Goal: Task Accomplishment & Management: Use online tool/utility

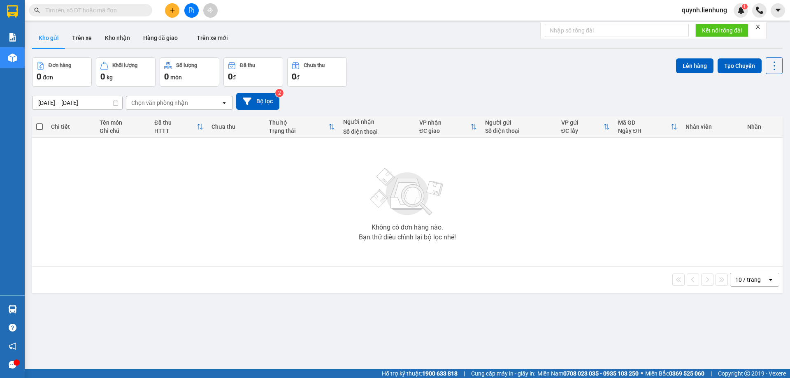
click at [189, 9] on icon "file-add" at bounding box center [192, 10] width 6 height 6
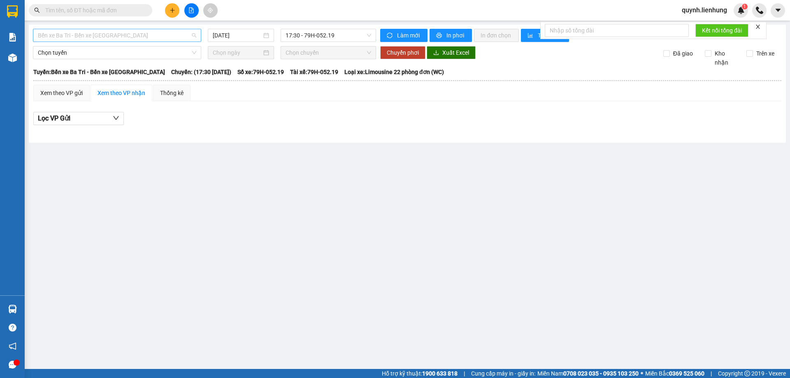
click at [123, 37] on span "Bến xe Ba Tri - Bến xe [GEOGRAPHIC_DATA]" at bounding box center [117, 35] width 158 height 12
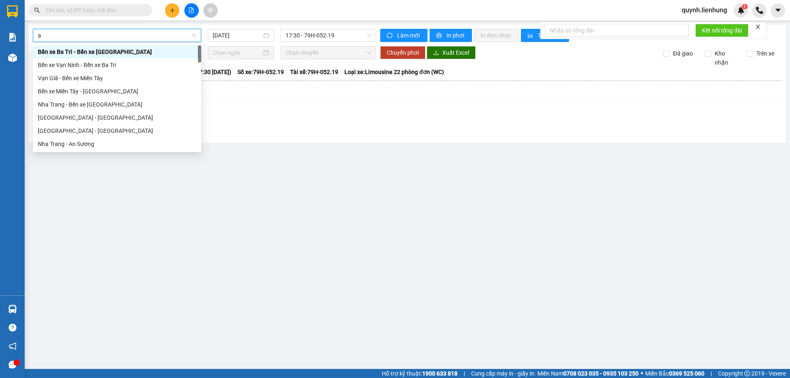
type input "an"
click at [73, 146] on div "Nha Trang - An Sương" at bounding box center [117, 144] width 158 height 9
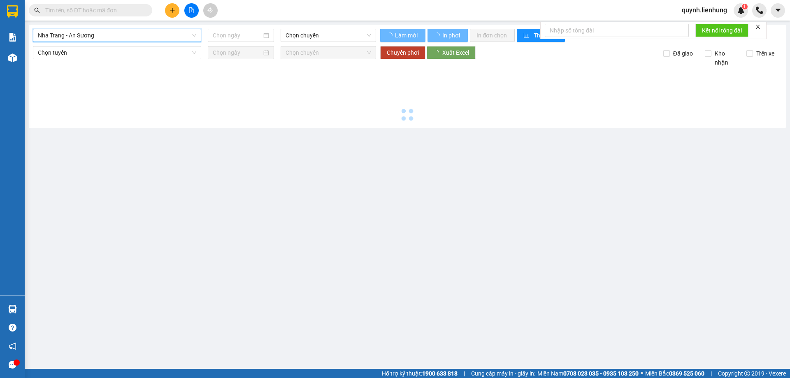
type input "[DATE]"
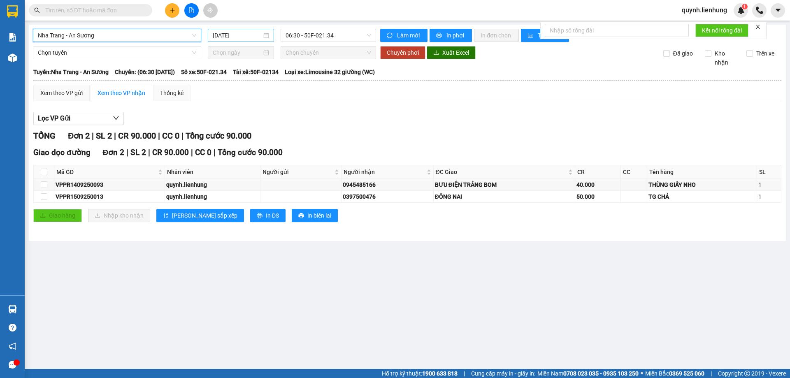
click at [233, 33] on input "[DATE]" at bounding box center [237, 35] width 49 height 9
click at [344, 107] on div "Xem theo VP gửi Xem theo VP nhận Thống kê Lọc VP Gửi TỔNG Đơn 2 | SL 2 | CR 90…" at bounding box center [407, 159] width 748 height 148
click at [127, 56] on span "Chọn tuyến" at bounding box center [117, 53] width 158 height 12
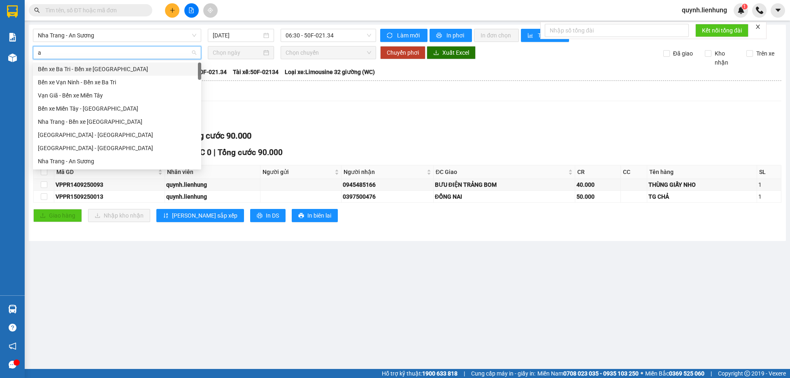
type input "an"
click at [86, 160] on div "Nha Trang - An Sương" at bounding box center [117, 161] width 158 height 9
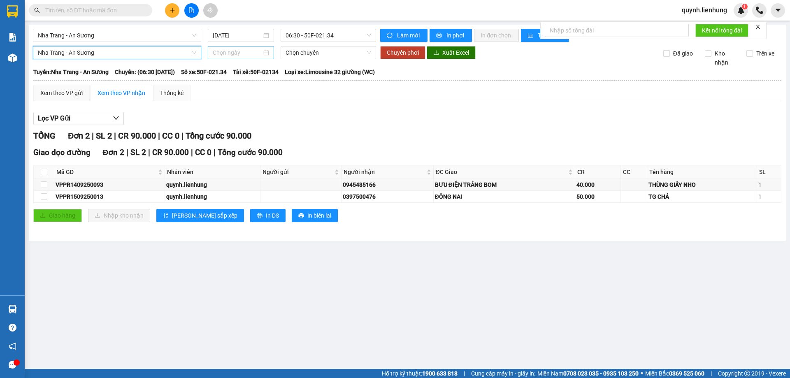
click at [229, 49] on input at bounding box center [237, 52] width 49 height 9
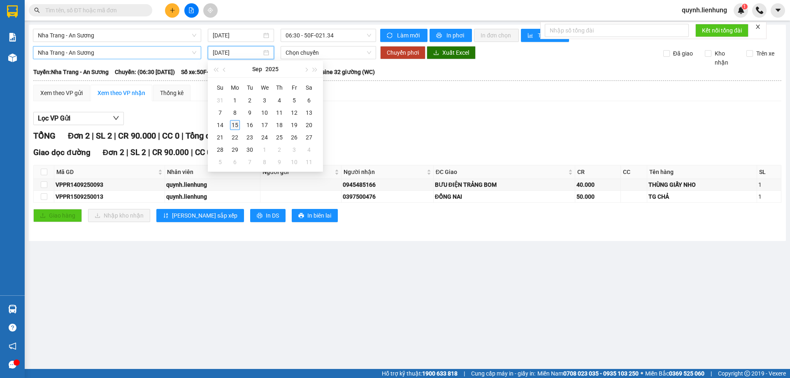
type input "[DATE]"
click at [236, 125] on div "15" at bounding box center [235, 125] width 10 height 10
type input "[DATE]"
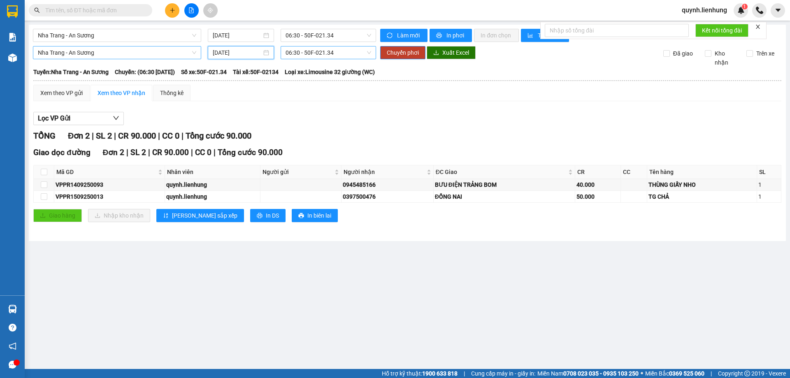
click at [338, 51] on span "06:30 - 50F-021.34" at bounding box center [329, 53] width 86 height 12
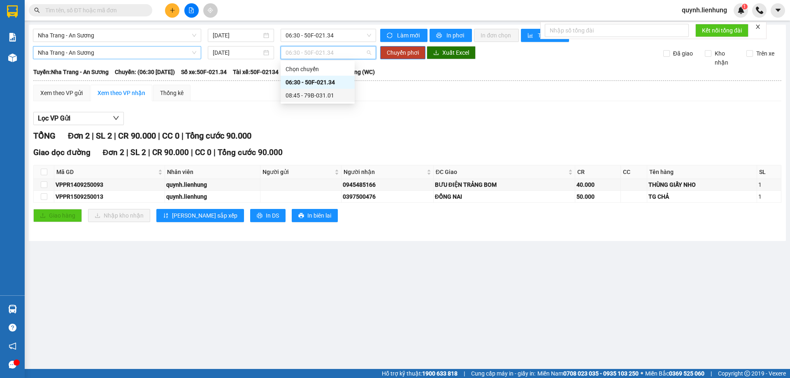
click at [307, 95] on div "08:45 - 79B-031.01" at bounding box center [318, 95] width 64 height 9
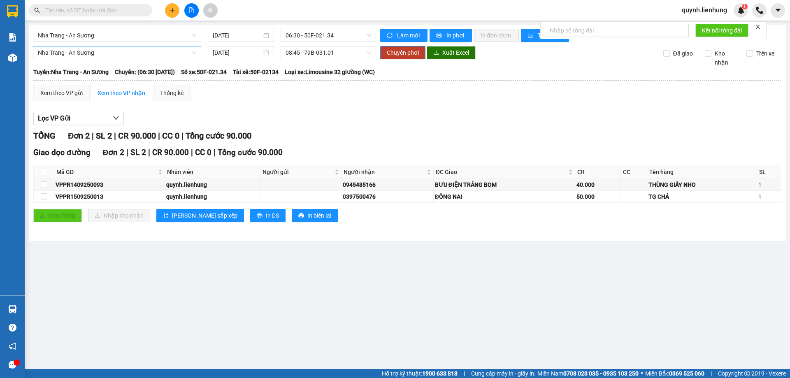
click at [308, 103] on div "Xem theo VP gửi Xem theo VP nhận Thống kê Lọc VP Gửi TỔNG Đơn 2 | SL 2 | CR 90…" at bounding box center [407, 159] width 748 height 148
click at [315, 32] on span "06:30 - 50F-021.34" at bounding box center [329, 35] width 86 height 12
click at [307, 64] on div "06:30 - 50F-021.34" at bounding box center [318, 65] width 64 height 9
click at [317, 104] on div "Xem theo VP gửi Xem theo VP nhận Thống kê Lọc VP Gửi TỔNG Đơn 2 | SL 2 | CR 90…" at bounding box center [407, 159] width 748 height 148
click at [320, 47] on span "08:45 - 79B-031.01" at bounding box center [329, 53] width 86 height 12
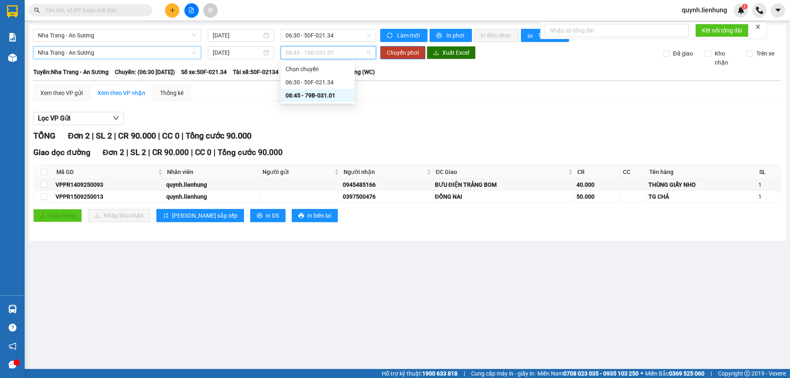
click at [307, 95] on div "08:45 - 79B-031.01" at bounding box center [318, 95] width 64 height 9
click at [171, 56] on span "Nha Trang - An Sương" at bounding box center [117, 53] width 158 height 12
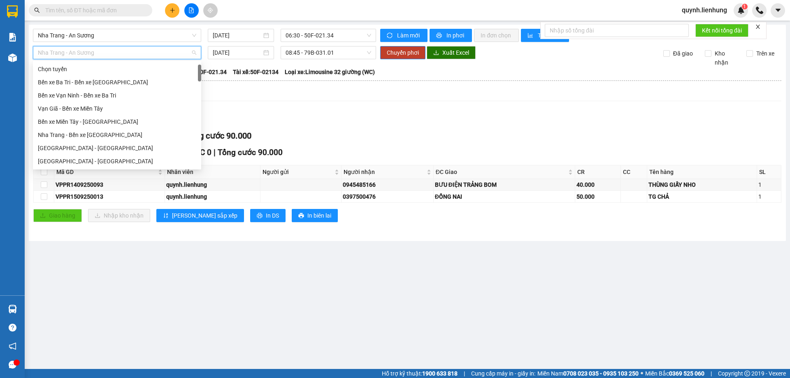
scroll to position [13, 0]
type input "bi"
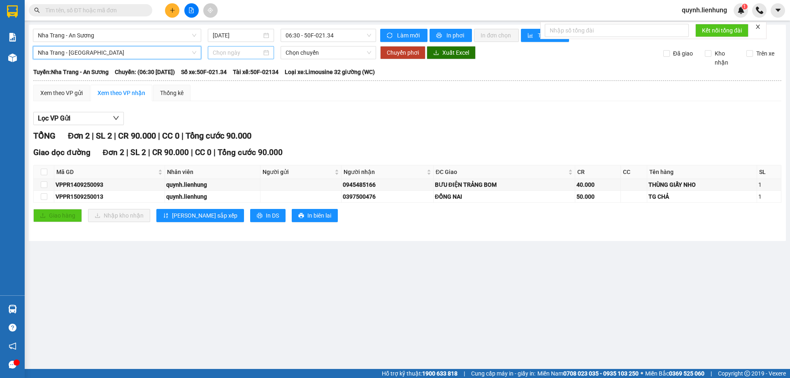
click at [216, 50] on input at bounding box center [237, 52] width 49 height 9
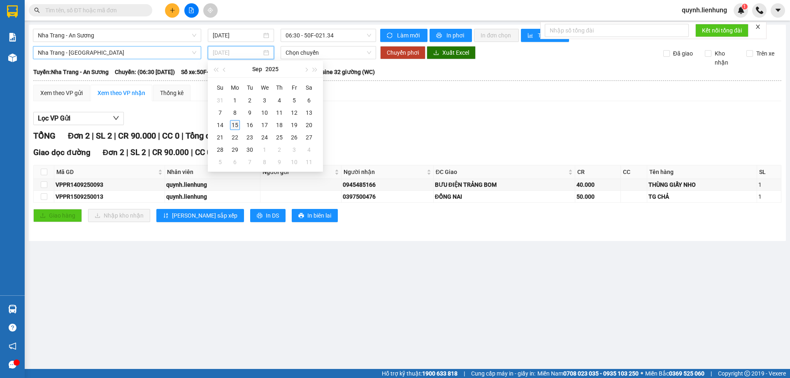
type input "[DATE]"
click at [237, 127] on div "15" at bounding box center [235, 125] width 10 height 10
type input "[DATE]"
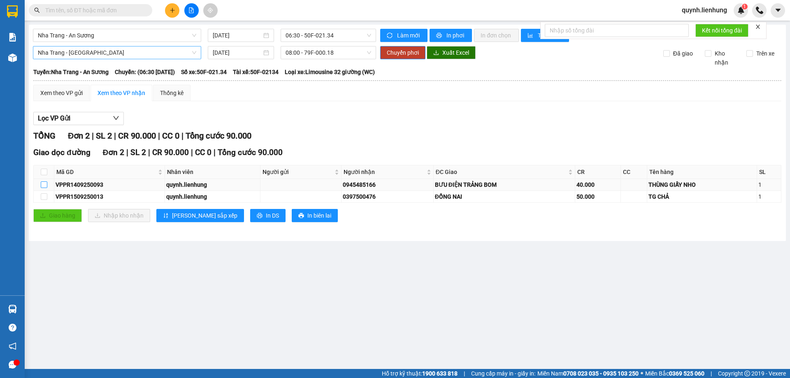
click at [41, 186] on input "checkbox" at bounding box center [44, 185] width 7 height 7
checkbox input "true"
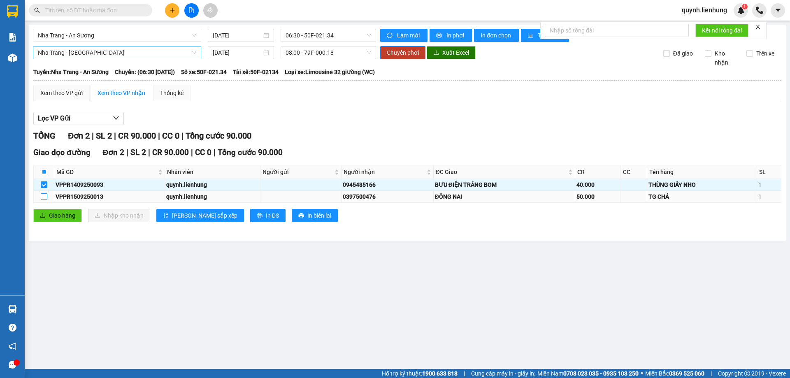
click at [42, 196] on input "checkbox" at bounding box center [44, 196] width 7 height 7
checkbox input "true"
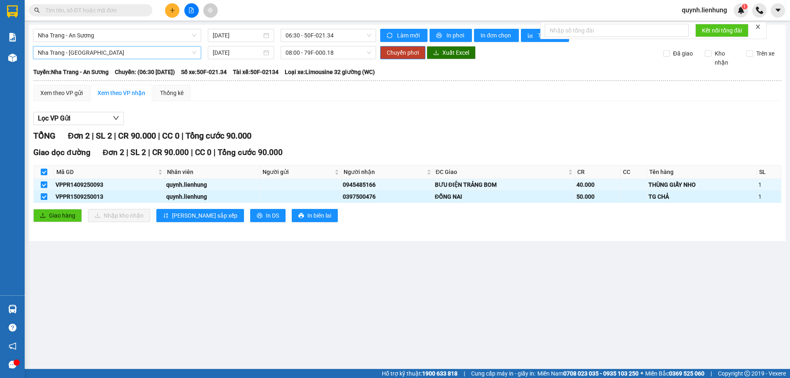
checkbox input "true"
click at [404, 52] on span "Chuyển phơi" at bounding box center [403, 52] width 32 height 9
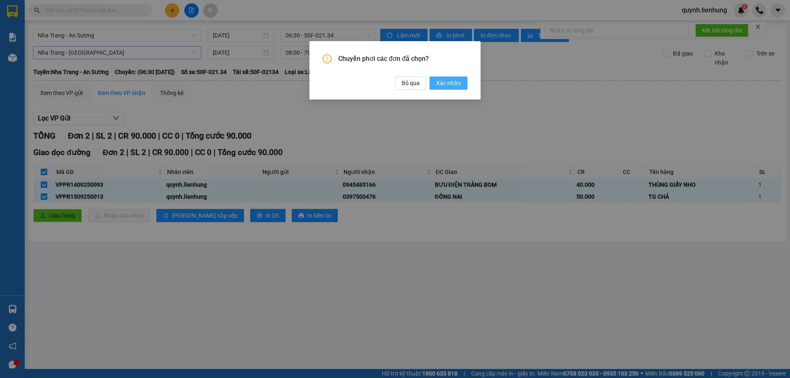
click at [460, 80] on span "Xác nhận" at bounding box center [448, 83] width 25 height 9
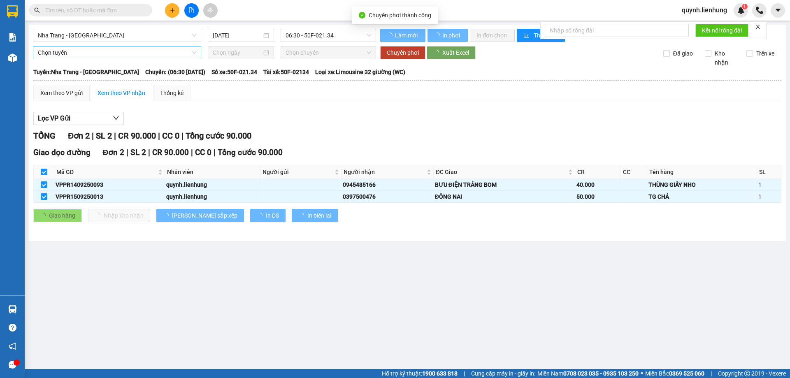
checkbox input "false"
